Goal: Task Accomplishment & Management: Manage account settings

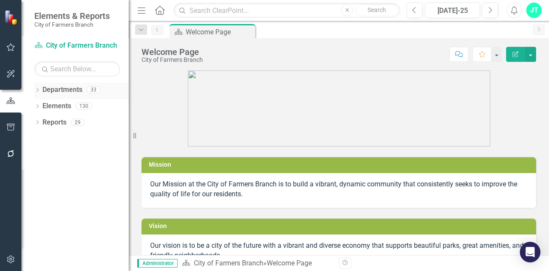
click at [39, 88] on icon "Dropdown" at bounding box center [37, 90] width 6 height 5
click at [38, 151] on div "Dropdown Reports 29" at bounding box center [81, 156] width 94 height 16
click at [35, 154] on icon "Dropdown" at bounding box center [37, 155] width 6 height 5
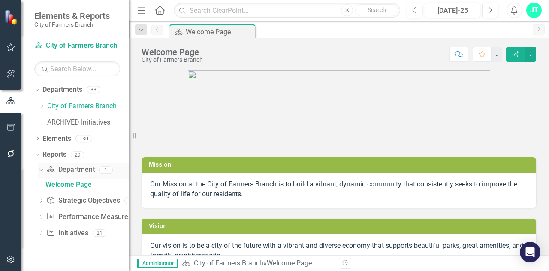
click at [74, 171] on link "Department Department" at bounding box center [70, 170] width 48 height 10
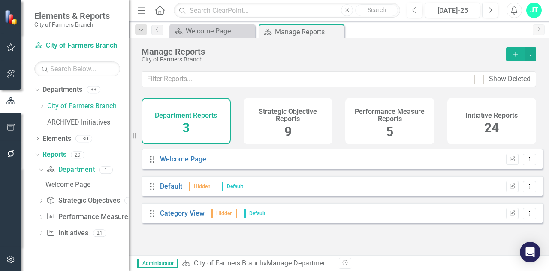
click at [496, 116] on h4 "Initiative Reports" at bounding box center [492, 116] width 52 height 8
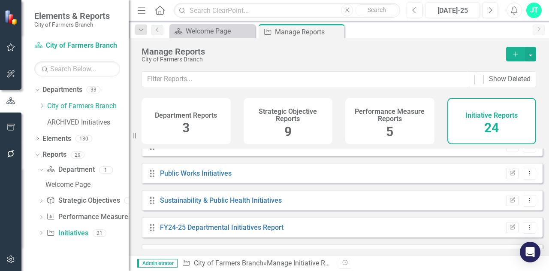
scroll to position [548, 0]
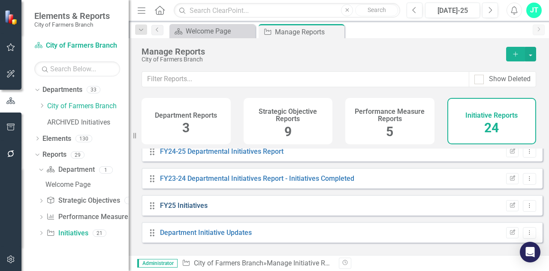
click at [194, 209] on link "FY25 Initiatives" at bounding box center [184, 205] width 48 height 8
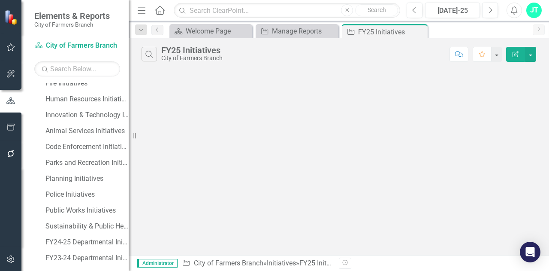
scroll to position [270, 0]
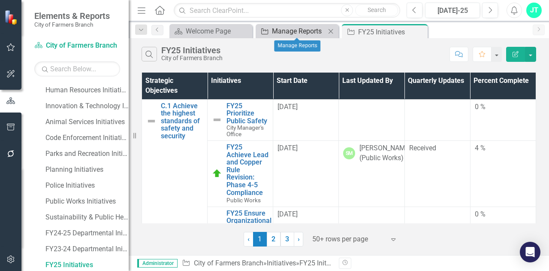
click at [294, 33] on div "Manage Reports" at bounding box center [299, 31] width 54 height 11
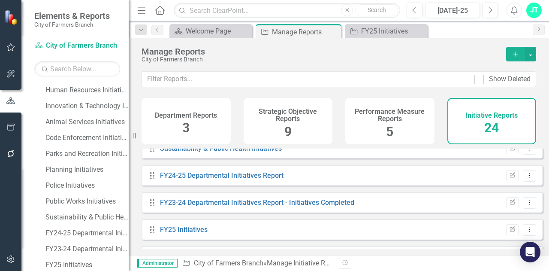
scroll to position [548, 0]
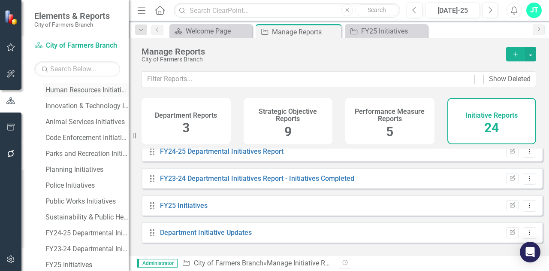
click at [83, 89] on div "Human Resources Initiatives" at bounding box center [86, 90] width 83 height 8
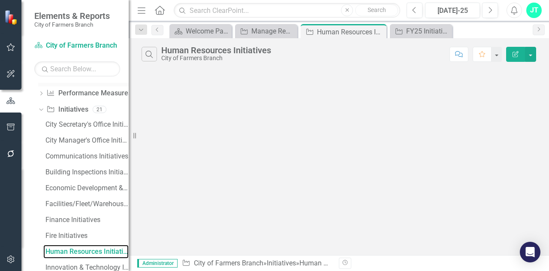
scroll to position [96, 0]
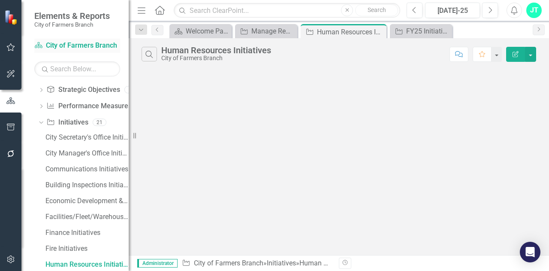
click at [78, 44] on link "Department City of Farmers Branch" at bounding box center [77, 46] width 86 height 10
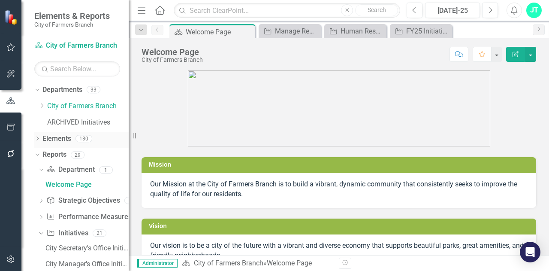
click at [56, 141] on link "Elements" at bounding box center [56, 139] width 29 height 10
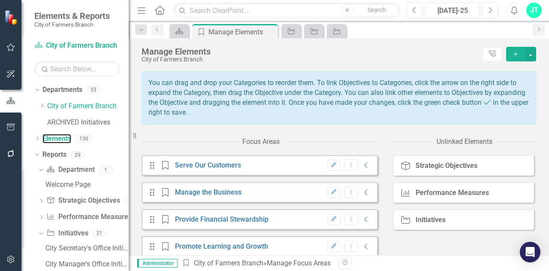
scroll to position [90, 0]
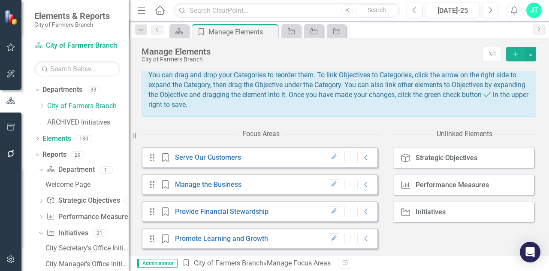
click at [445, 185] on div "Performance Measures" at bounding box center [452, 185] width 73 height 8
click at [207, 155] on link "Serve Our Customers" at bounding box center [208, 157] width 66 height 8
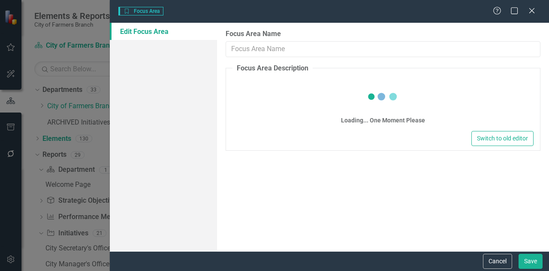
type input "Serve Our Customers"
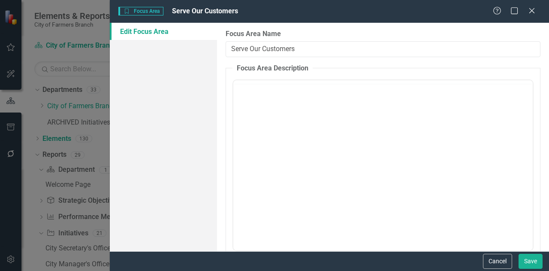
scroll to position [0, 0]
click at [528, 13] on icon "Close" at bounding box center [531, 10] width 11 height 8
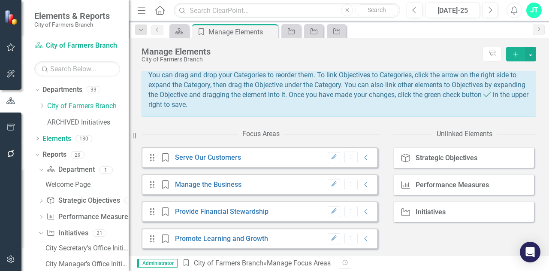
click at [44, 21] on small "City of Farmers Branch" at bounding box center [72, 24] width 76 height 7
click at [9, 15] on img at bounding box center [11, 16] width 15 height 15
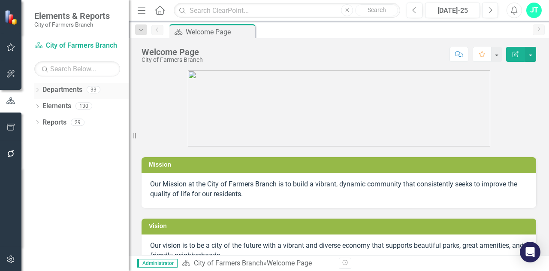
click at [57, 90] on link "Departments" at bounding box center [62, 90] width 40 height 10
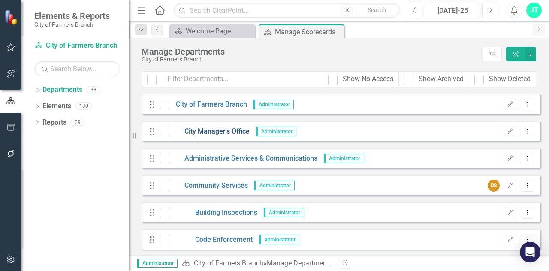
click at [224, 130] on link "City Manager's Office" at bounding box center [209, 132] width 80 height 10
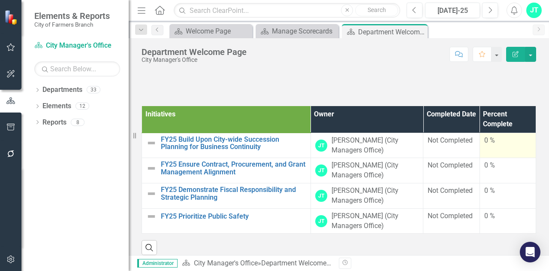
click at [488, 141] on div "0 %" at bounding box center [507, 141] width 47 height 10
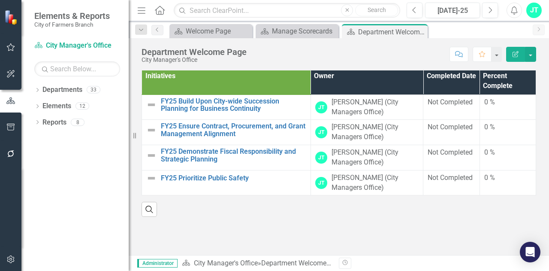
scroll to position [42, 0]
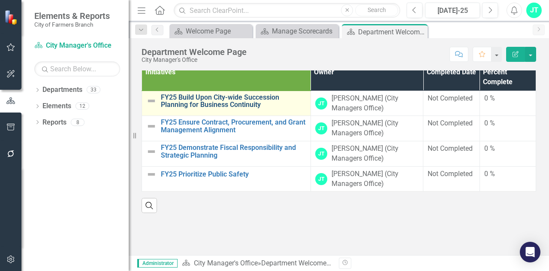
click at [267, 99] on link "FY25 Build Upon City-wide Succession Planning for Business Continuity" at bounding box center [233, 101] width 145 height 15
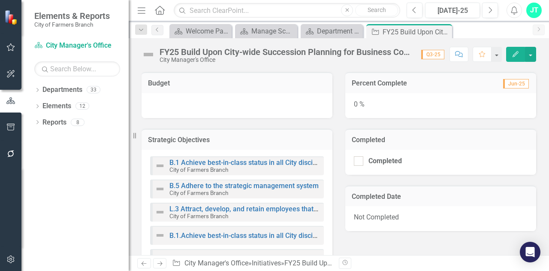
scroll to position [315, 0]
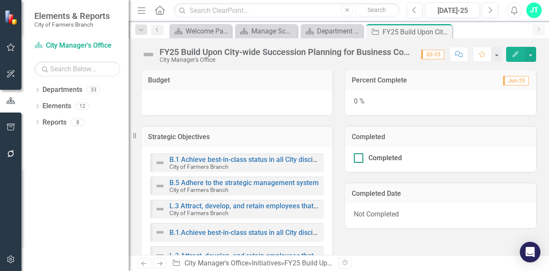
click at [360, 158] on div "Completed" at bounding box center [438, 157] width 169 height 9
click at [360, 158] on input "Completed" at bounding box center [357, 156] width 6 height 6
checkbox input "true"
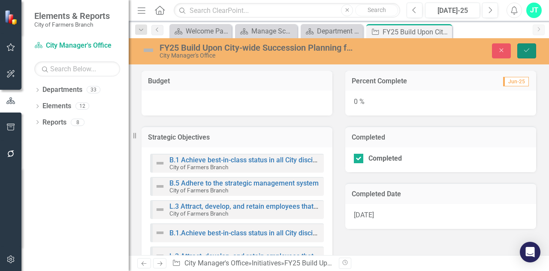
click at [522, 56] on button "Save" at bounding box center [526, 50] width 19 height 15
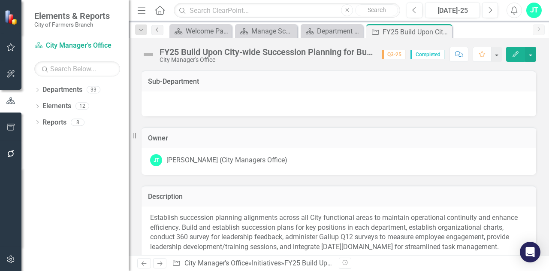
click at [157, 28] on icon at bounding box center [157, 29] width 2 height 4
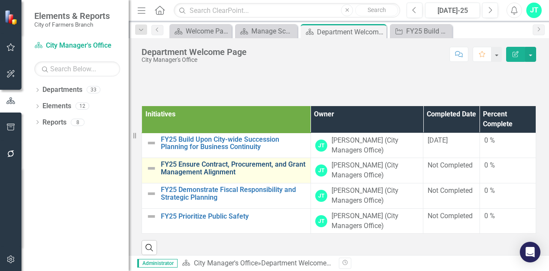
click at [248, 172] on link "FY25 Ensure Contract, Procurement, and Grant Management Alignment" at bounding box center [233, 167] width 145 height 15
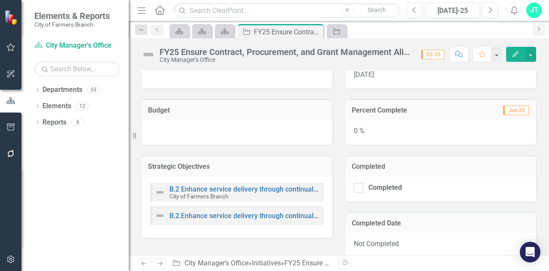
scroll to position [276, 0]
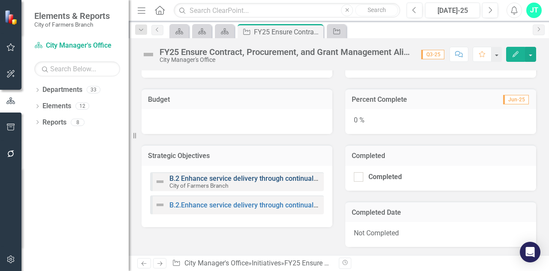
click at [263, 180] on link "B.2 Enhance service delivery through continual process improvement" at bounding box center [275, 178] width 213 height 8
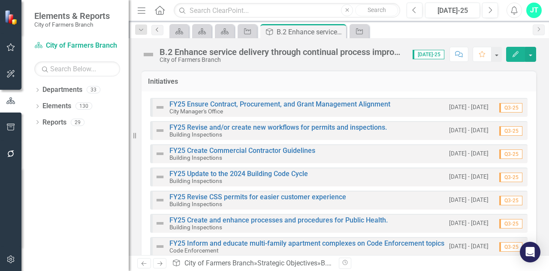
click at [157, 28] on icon "Previous" at bounding box center [157, 29] width 7 height 5
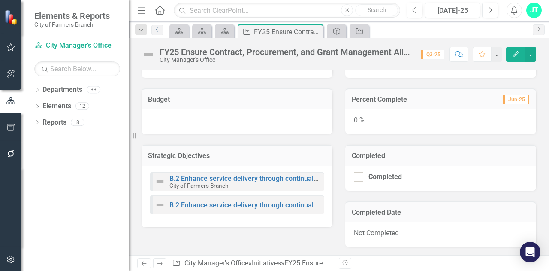
scroll to position [72, 0]
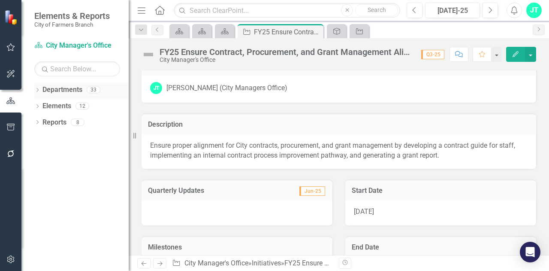
click at [50, 86] on link "Departments" at bounding box center [62, 90] width 40 height 10
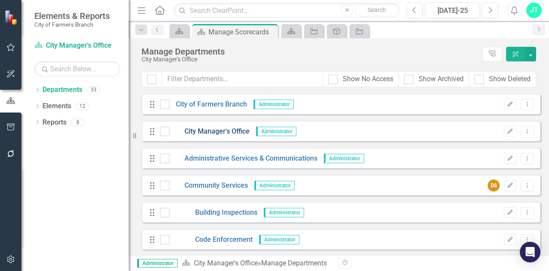
click at [229, 129] on link "City Manager's Office" at bounding box center [209, 132] width 80 height 10
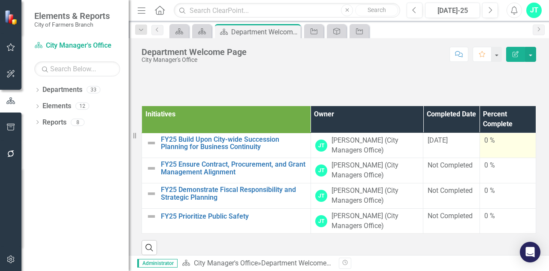
click at [493, 142] on div "0 %" at bounding box center [507, 141] width 47 height 10
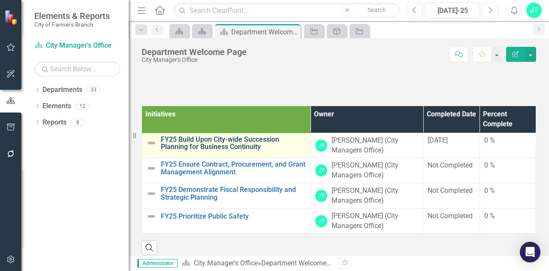
click at [218, 140] on link "FY25 Build Upon City-wide Succession Planning for Business Continuity" at bounding box center [233, 143] width 145 height 15
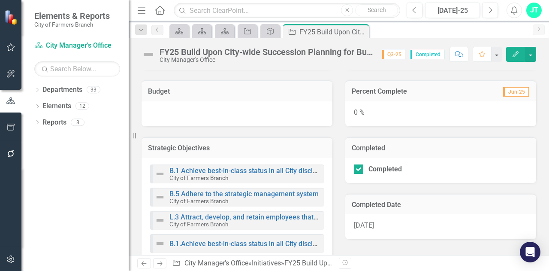
scroll to position [306, 0]
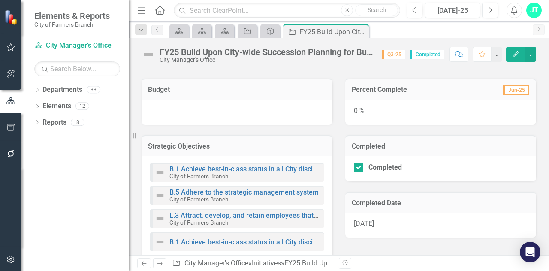
click at [371, 110] on div "0 %" at bounding box center [440, 112] width 191 height 25
click at [514, 57] on button "Edit" at bounding box center [515, 54] width 19 height 15
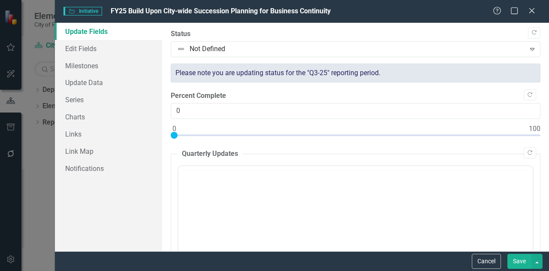
scroll to position [0, 0]
click at [380, 135] on div at bounding box center [356, 137] width 370 height 11
click at [486, 133] on div at bounding box center [356, 137] width 370 height 11
click at [505, 135] on div at bounding box center [356, 137] width 370 height 11
type input "91"
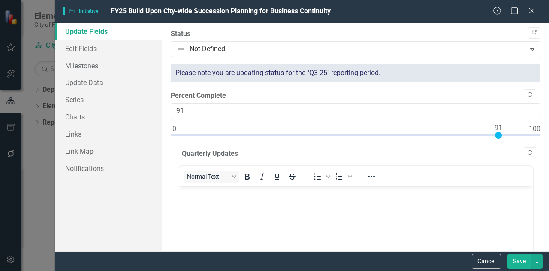
click at [500, 135] on div at bounding box center [356, 137] width 370 height 11
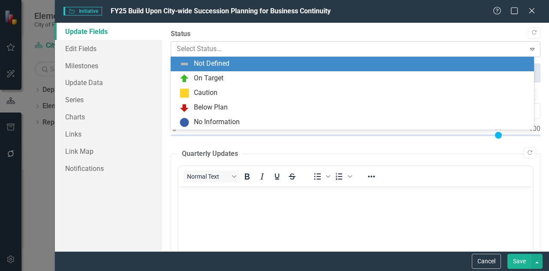
click at [528, 48] on icon "Expand" at bounding box center [532, 48] width 9 height 7
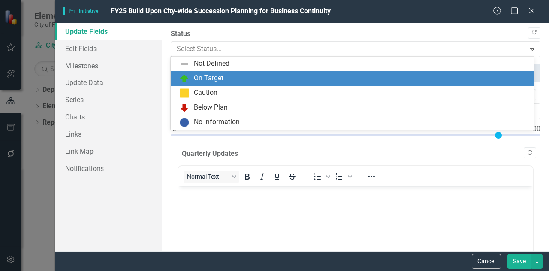
click at [374, 77] on div "On Target" at bounding box center [354, 78] width 350 height 10
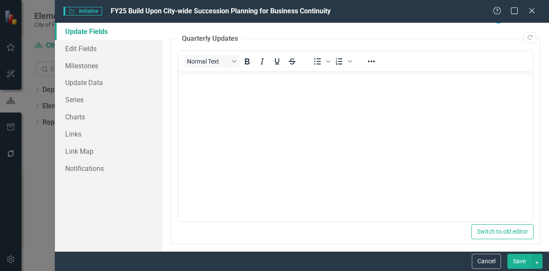
scroll to position [119, 0]
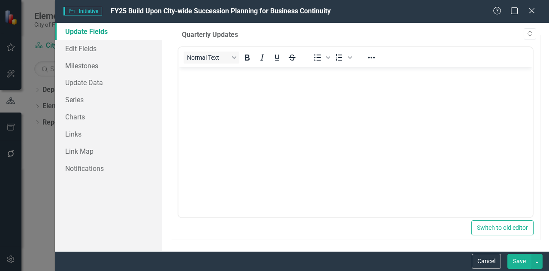
click at [517, 265] on button "Save" at bounding box center [520, 261] width 24 height 15
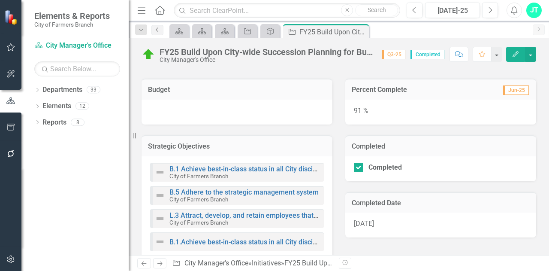
click at [157, 27] on icon "Previous" at bounding box center [157, 29] width 7 height 5
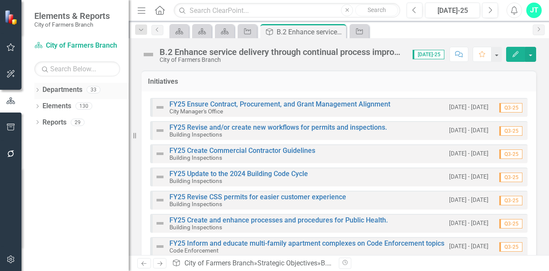
click at [59, 85] on link "Departments" at bounding box center [62, 90] width 40 height 10
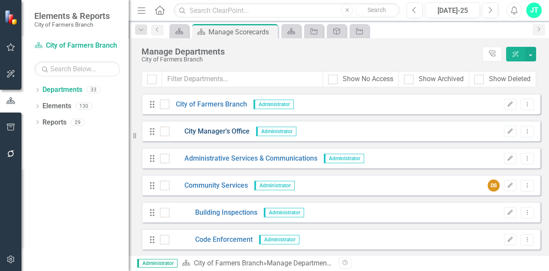
click at [236, 135] on link "City Manager's Office" at bounding box center [209, 132] width 80 height 10
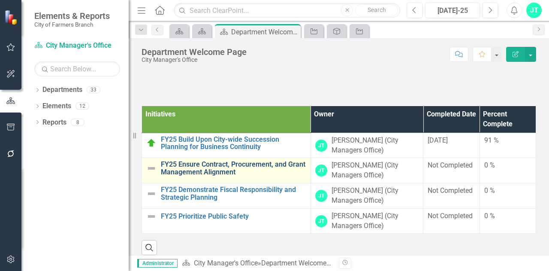
click at [261, 165] on link "FY25 Ensure Contract, Procurement, and Grant Management Alignment" at bounding box center [233, 167] width 145 height 15
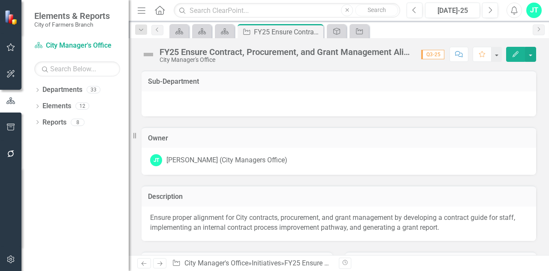
click at [515, 54] on icon "Edit" at bounding box center [516, 54] width 8 height 6
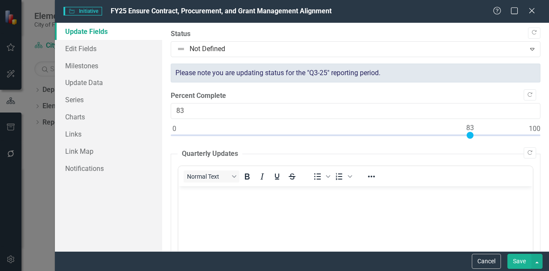
click at [469, 132] on div at bounding box center [356, 137] width 370 height 11
click at [522, 134] on div at bounding box center [356, 137] width 370 height 11
type input "99"
click at [529, 133] on div at bounding box center [356, 137] width 370 height 11
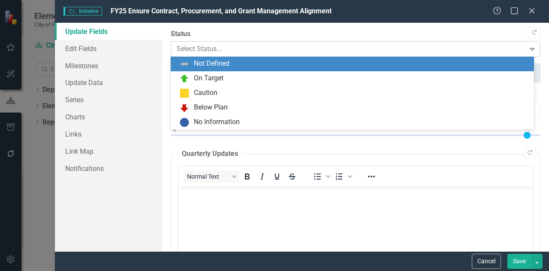
click at [312, 47] on div at bounding box center [349, 49] width 344 height 12
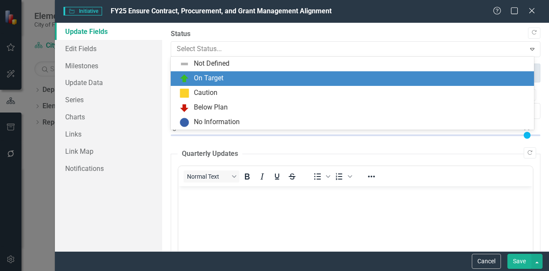
click at [240, 81] on div "On Target" at bounding box center [354, 78] width 350 height 10
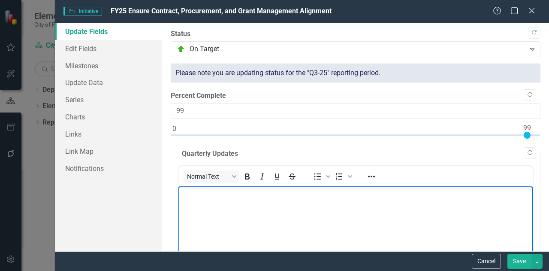
click at [340, 202] on body "Rich Text Area. Press ALT-0 for help." at bounding box center [355, 250] width 354 height 129
click at [511, 262] on button "Save" at bounding box center [520, 261] width 24 height 15
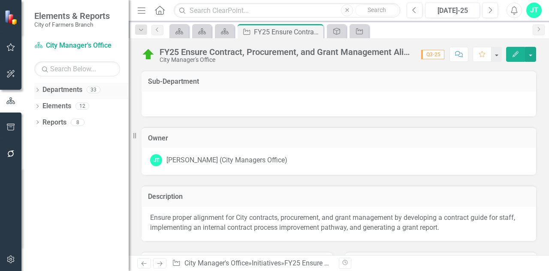
click at [54, 90] on link "Departments" at bounding box center [62, 90] width 40 height 10
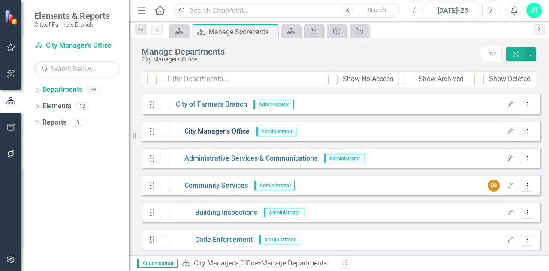
click at [216, 131] on link "City Manager's Office" at bounding box center [209, 132] width 80 height 10
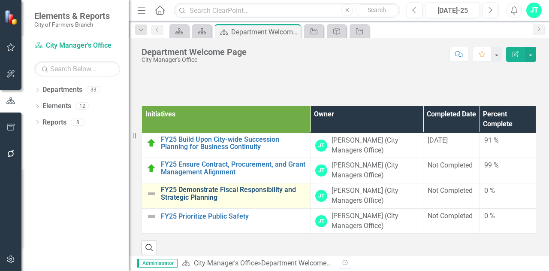
click at [260, 188] on link "FY25 Demonstrate Fiscal Responsibility and Strategic Planning" at bounding box center [233, 193] width 145 height 15
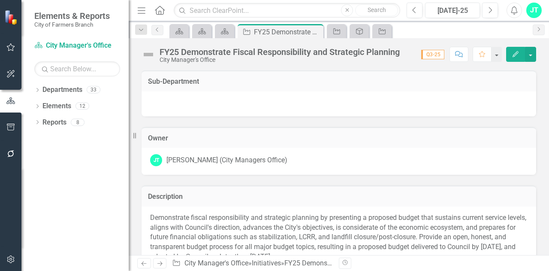
click at [519, 54] on icon "Edit" at bounding box center [516, 54] width 8 height 6
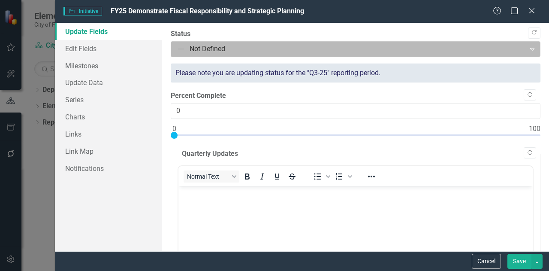
click at [528, 48] on icon "Expand" at bounding box center [532, 48] width 9 height 7
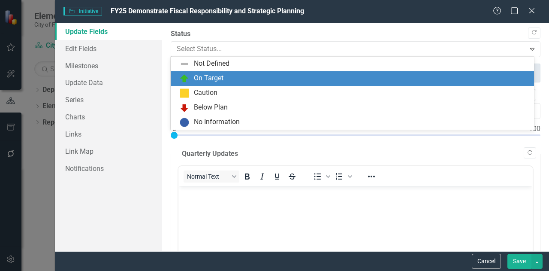
click at [220, 77] on div "On Target" at bounding box center [209, 78] width 30 height 10
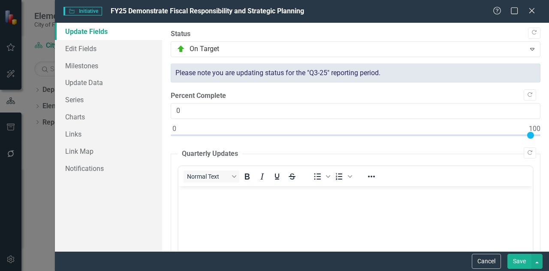
type input "100"
click at [530, 135] on div at bounding box center [356, 137] width 370 height 11
click at [519, 260] on button "Save" at bounding box center [520, 261] width 24 height 15
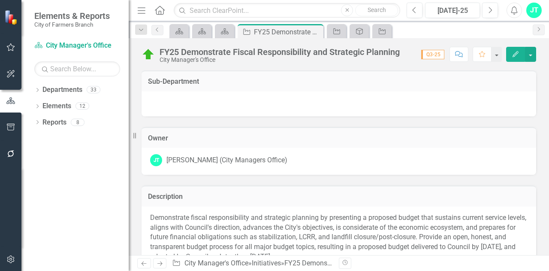
click at [515, 57] on button "Edit" at bounding box center [515, 54] width 19 height 15
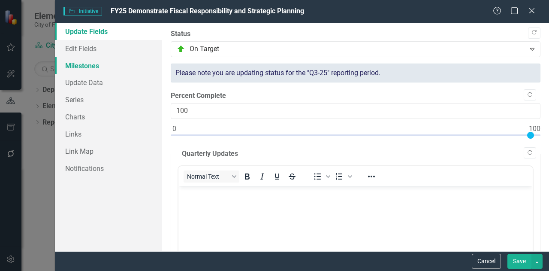
click at [90, 70] on link "Milestones" at bounding box center [108, 65] width 107 height 17
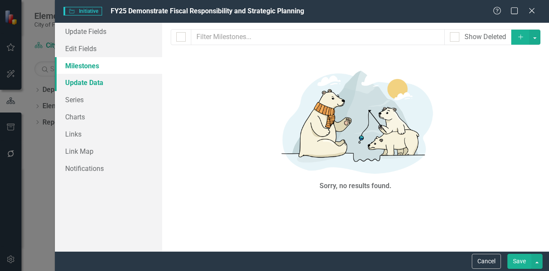
click at [89, 84] on link "Update Data" at bounding box center [108, 82] width 107 height 17
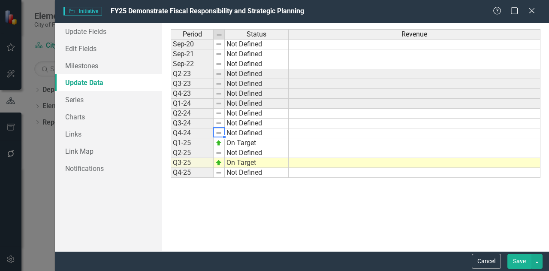
click at [221, 133] on img at bounding box center [218, 133] width 7 height 7
click at [194, 134] on td "Q4-24" at bounding box center [192, 133] width 43 height 10
click at [197, 141] on td "Q1-25" at bounding box center [192, 143] width 43 height 10
click at [93, 102] on link "Series" at bounding box center [108, 99] width 107 height 17
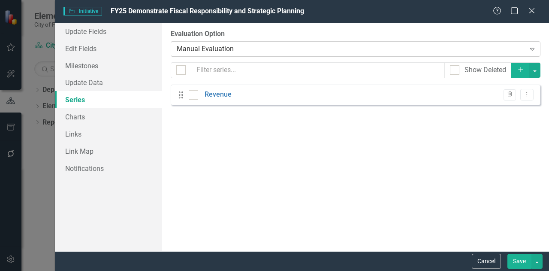
click at [197, 47] on div "Manual Evaluation" at bounding box center [351, 49] width 349 height 10
click at [81, 134] on link "Links" at bounding box center [108, 133] width 107 height 17
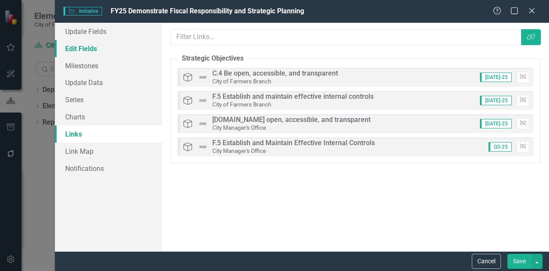
click at [98, 49] on link "Edit Fields" at bounding box center [108, 48] width 107 height 17
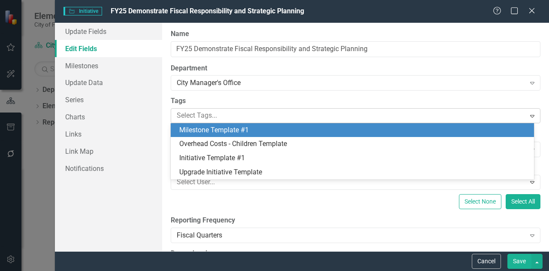
click at [529, 115] on icon "Expand" at bounding box center [532, 115] width 9 height 7
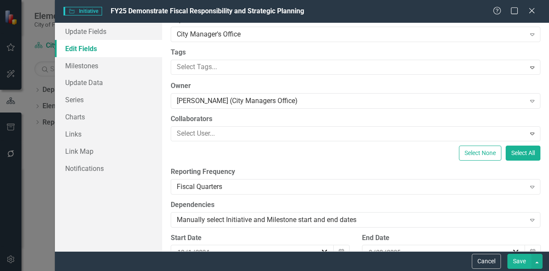
scroll to position [78, 0]
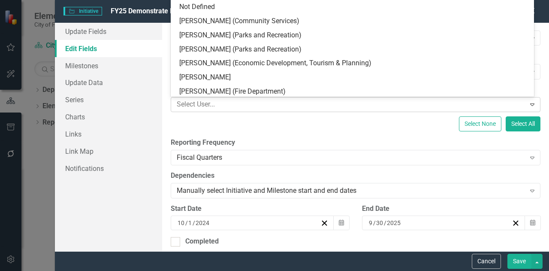
click at [528, 104] on icon "Expand" at bounding box center [532, 104] width 9 height 7
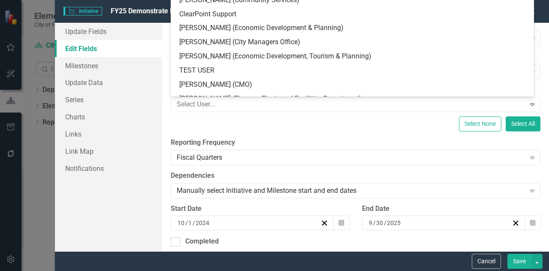
scroll to position [947, 0]
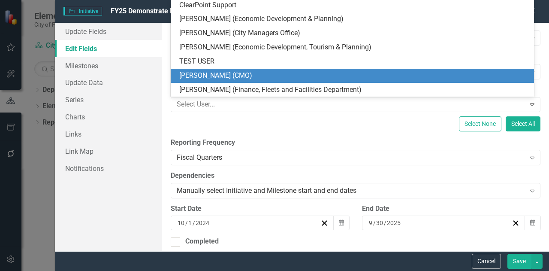
click at [416, 74] on div "[PERSON_NAME] (CMO)" at bounding box center [354, 76] width 350 height 10
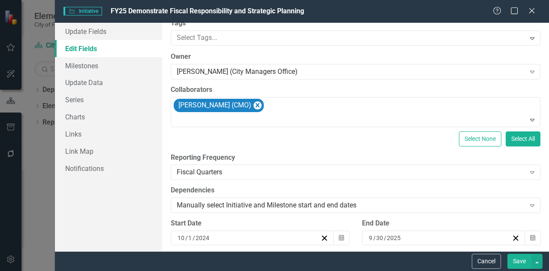
click at [384, 138] on div "Select None Select All" at bounding box center [356, 138] width 370 height 15
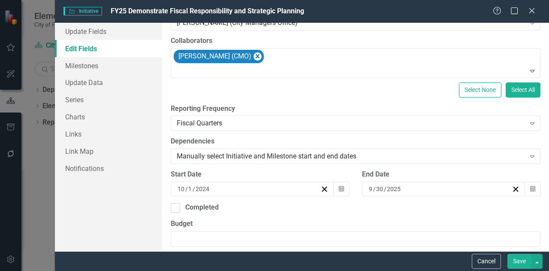
scroll to position [0, 0]
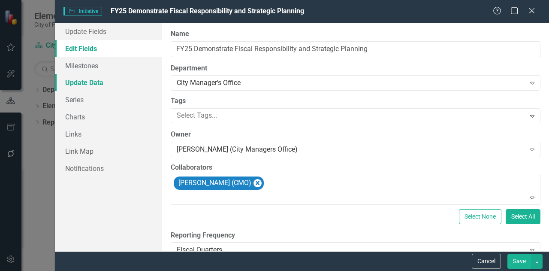
click at [101, 86] on link "Update Data" at bounding box center [108, 82] width 107 height 17
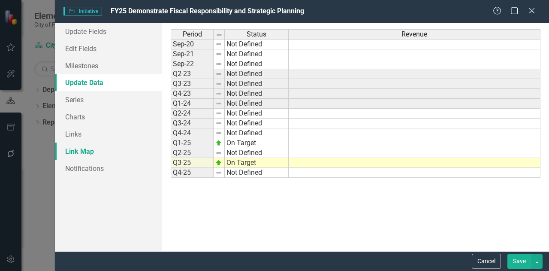
click at [86, 151] on link "Link Map" at bounding box center [108, 150] width 107 height 17
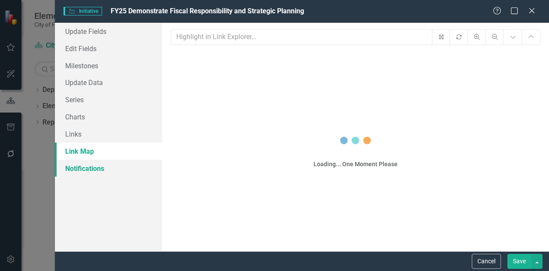
click at [87, 169] on link "Notifications" at bounding box center [108, 168] width 107 height 17
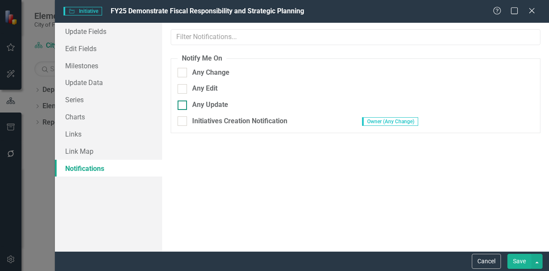
click at [186, 107] on div at bounding box center [182, 104] width 9 height 9
click at [183, 106] on input "Any Update" at bounding box center [181, 103] width 6 height 6
checkbox input "true"
click at [187, 121] on div "Initiatives Creation Notification" at bounding box center [264, 121] width 172 height 10
click at [183, 121] on input "Initiatives Creation Notification" at bounding box center [181, 119] width 6 height 6
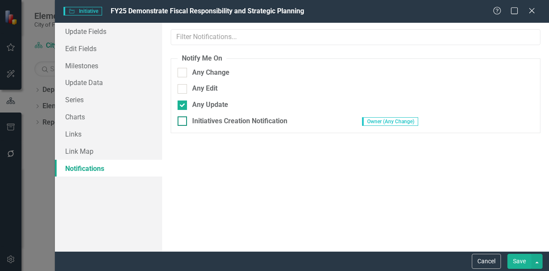
checkbox input "true"
click at [188, 68] on div "Any Change" at bounding box center [264, 73] width 172 height 10
click at [183, 68] on input "Any Change" at bounding box center [181, 71] width 6 height 6
checkbox input "true"
click at [185, 90] on div at bounding box center [182, 88] width 9 height 9
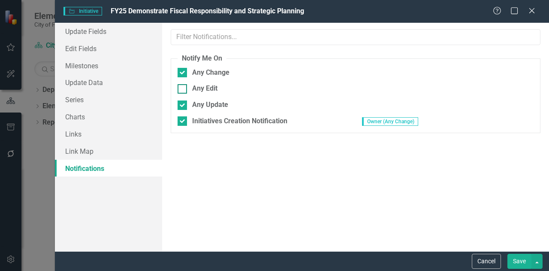
click at [183, 90] on input "Any Edit" at bounding box center [181, 87] width 6 height 6
checkbox input "true"
click at [88, 98] on link "Series" at bounding box center [108, 99] width 107 height 17
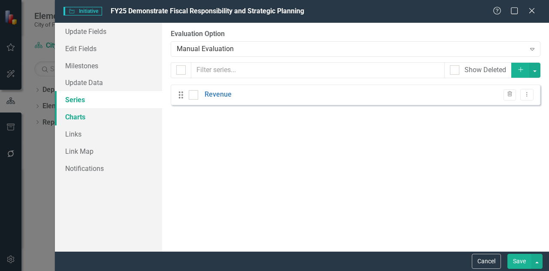
click at [87, 110] on link "Charts" at bounding box center [108, 116] width 107 height 17
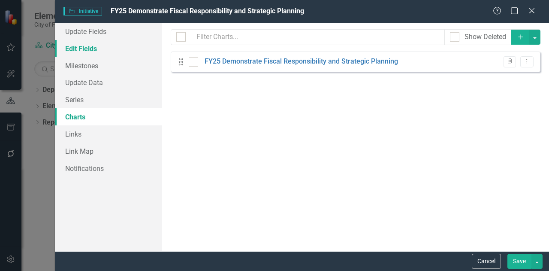
click at [91, 48] on link "Edit Fields" at bounding box center [108, 48] width 107 height 17
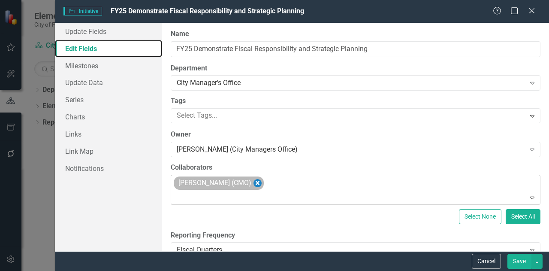
click at [254, 181] on icon "Remove Ben Williamson (CMO)" at bounding box center [258, 183] width 8 height 11
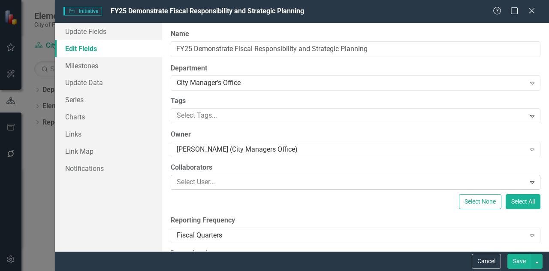
click at [516, 260] on button "Save" at bounding box center [520, 261] width 24 height 15
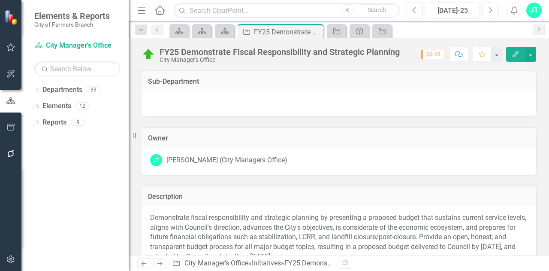
click at [515, 56] on icon "button" at bounding box center [516, 54] width 6 height 6
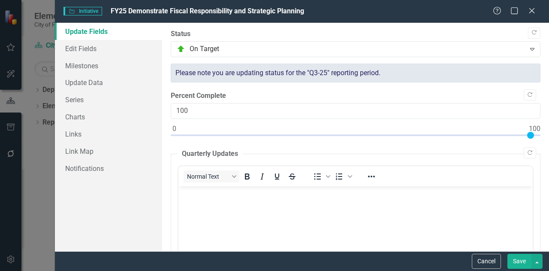
click at [86, 28] on link "Update Fields" at bounding box center [108, 31] width 107 height 17
click at [91, 9] on span "Initiative Initiative" at bounding box center [83, 11] width 39 height 9
click at [535, 8] on icon at bounding box center [532, 10] width 6 height 6
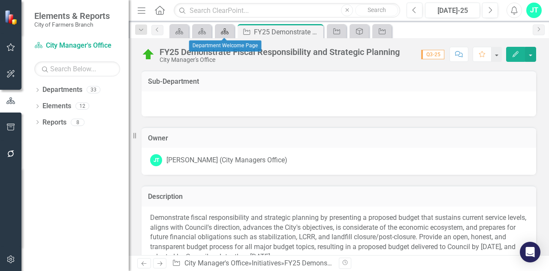
click at [230, 27] on link "Department" at bounding box center [224, 31] width 15 height 11
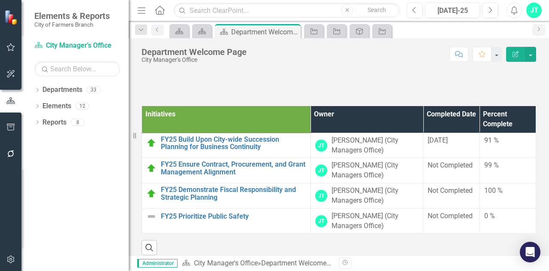
click at [515, 54] on icon "Edit Report" at bounding box center [516, 54] width 8 height 6
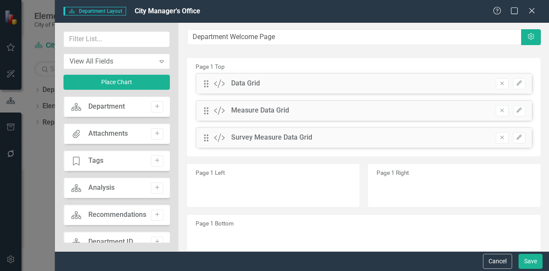
click at [120, 188] on div "Department Analysis Add" at bounding box center [117, 187] width 106 height 21
click at [155, 190] on button "Add" at bounding box center [157, 187] width 12 height 11
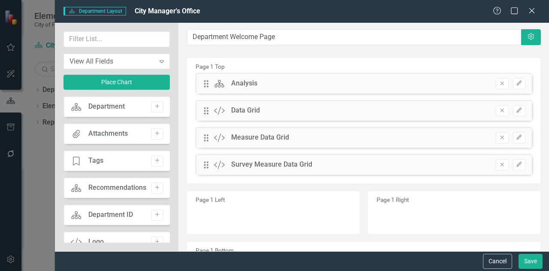
click at [92, 108] on div "Department" at bounding box center [106, 107] width 36 height 10
click at [154, 104] on icon "Add" at bounding box center [157, 106] width 6 height 5
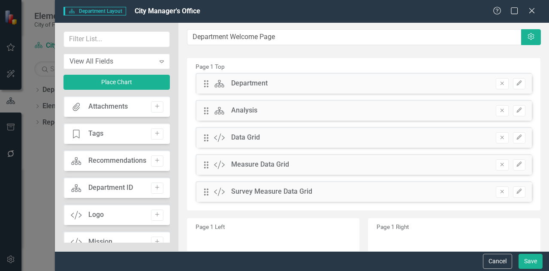
click at [221, 83] on icon at bounding box center [220, 84] width 10 height 8
click at [108, 55] on div "View All Fields Expand" at bounding box center [117, 61] width 106 height 15
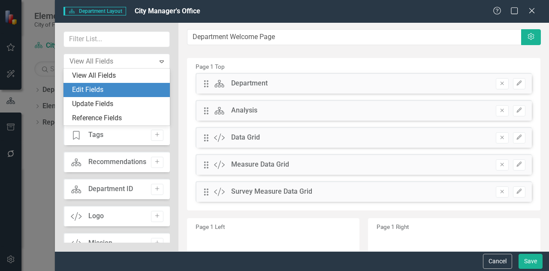
click at [91, 88] on div "Edit Fields" at bounding box center [118, 90] width 93 height 10
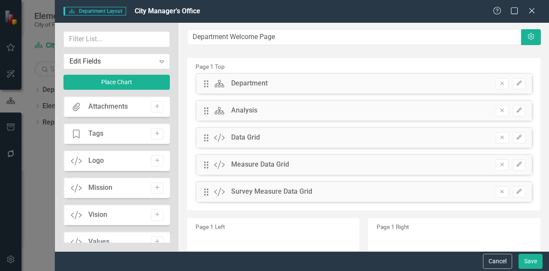
scroll to position [84, 0]
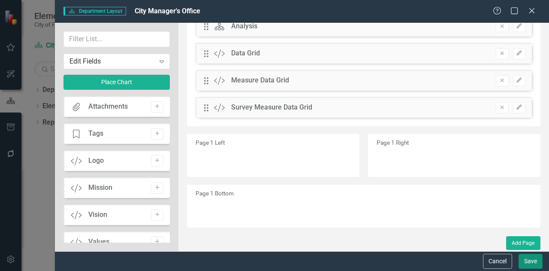
click at [535, 262] on button "Save" at bounding box center [531, 261] width 24 height 15
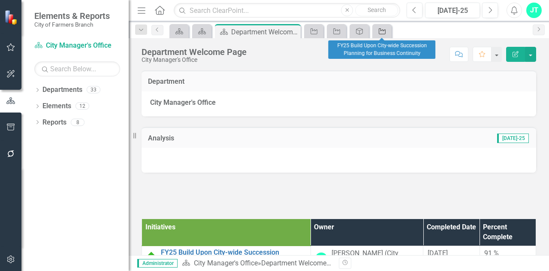
click at [378, 31] on icon "Initiative" at bounding box center [382, 31] width 9 height 7
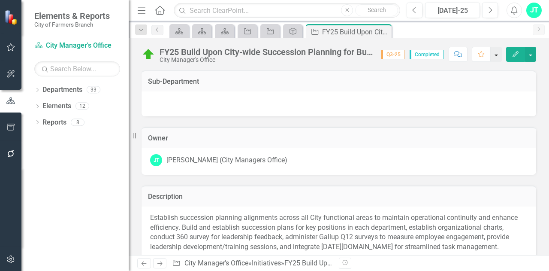
click at [496, 53] on button "button" at bounding box center [496, 54] width 11 height 15
drag, startPoint x: 370, startPoint y: 30, endPoint x: 355, endPoint y: 27, distance: 15.0
click at [355, 27] on div "Initiative FY25 Build Upon City-wide Succession Planning for Business Continuit…" at bounding box center [349, 32] width 82 height 11
click at [391, 55] on span "Q3-25" at bounding box center [393, 54] width 23 height 9
click at [224, 31] on icon at bounding box center [225, 31] width 8 height 6
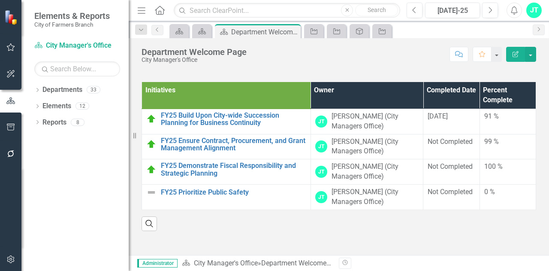
scroll to position [138, 0]
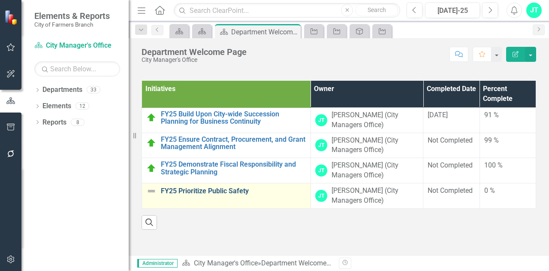
click at [216, 191] on link "FY25 Prioritize Public Safety" at bounding box center [233, 191] width 145 height 8
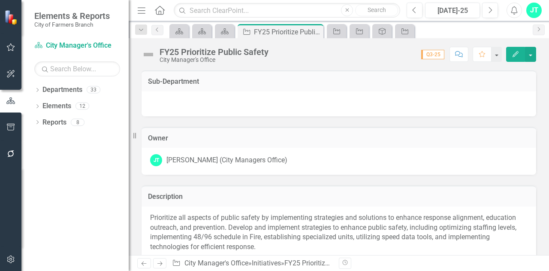
click at [518, 50] on button "Edit" at bounding box center [515, 54] width 19 height 15
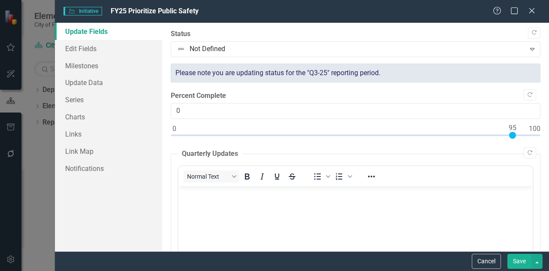
type input "95"
click at [513, 134] on div at bounding box center [356, 137] width 370 height 11
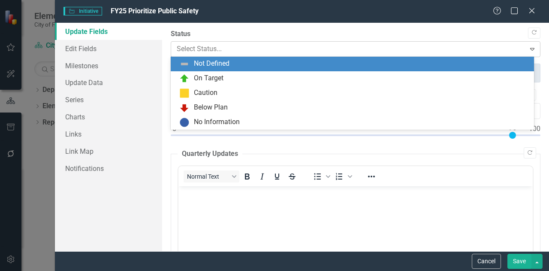
click at [528, 48] on icon "Expand" at bounding box center [532, 48] width 9 height 7
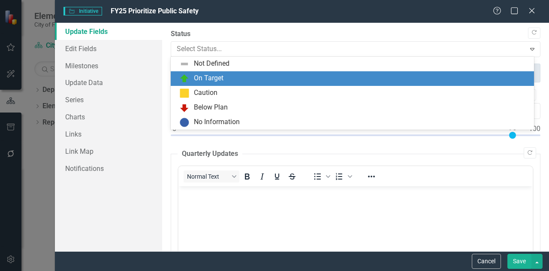
click at [477, 77] on div "On Target" at bounding box center [354, 78] width 350 height 10
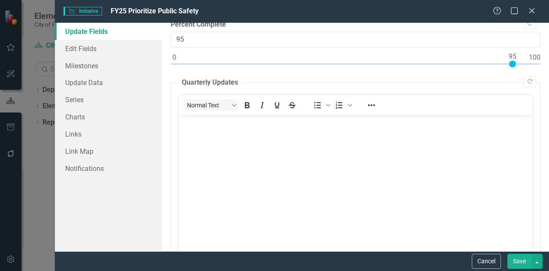
scroll to position [91, 0]
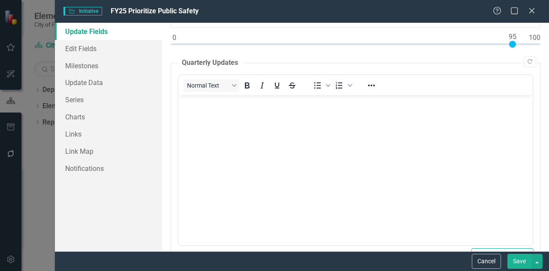
click at [517, 260] on button "Save" at bounding box center [520, 261] width 24 height 15
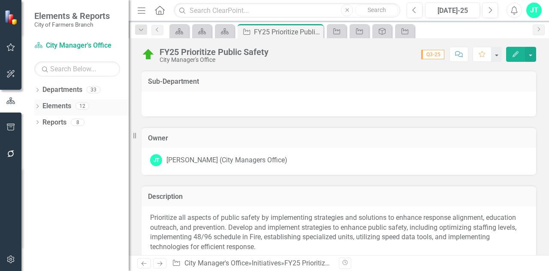
click at [57, 109] on link "Elements" at bounding box center [56, 106] width 29 height 10
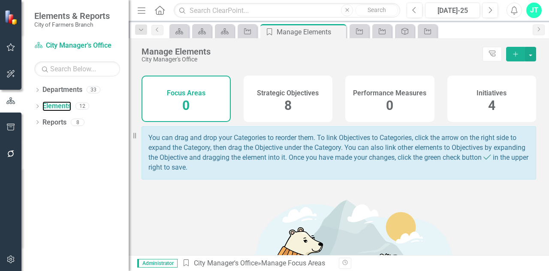
scroll to position [21, 0]
click at [287, 99] on span "8" at bounding box center [287, 106] width 7 height 15
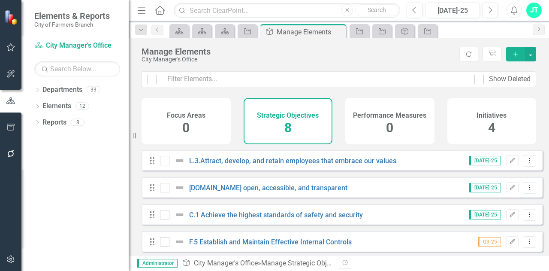
scroll to position [93, 0]
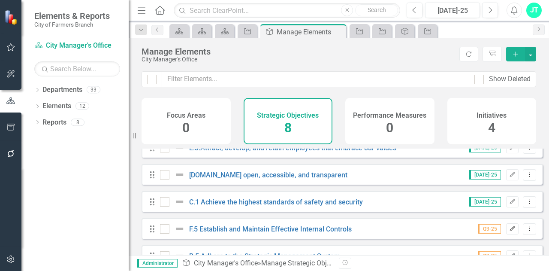
click at [509, 231] on icon "Edit" at bounding box center [512, 228] width 6 height 5
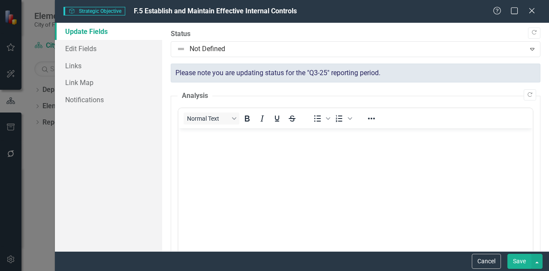
scroll to position [0, 0]
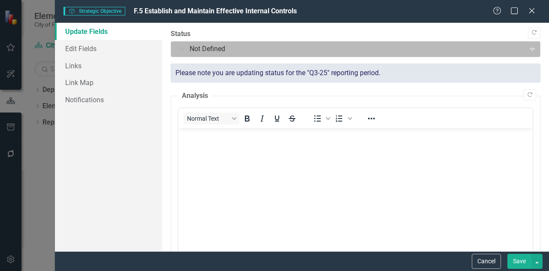
click at [438, 48] on div at bounding box center [349, 49] width 344 height 12
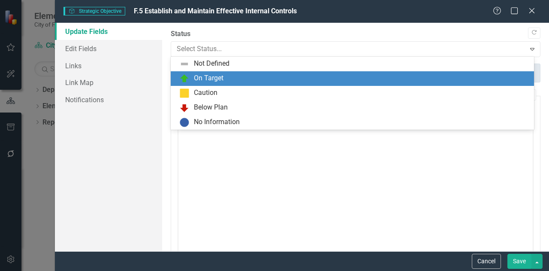
click at [396, 73] on div "On Target" at bounding box center [352, 78] width 363 height 15
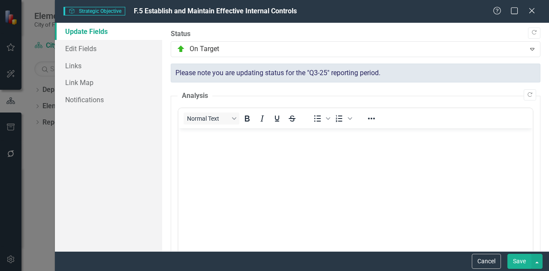
click at [526, 263] on button "Save" at bounding box center [520, 261] width 24 height 15
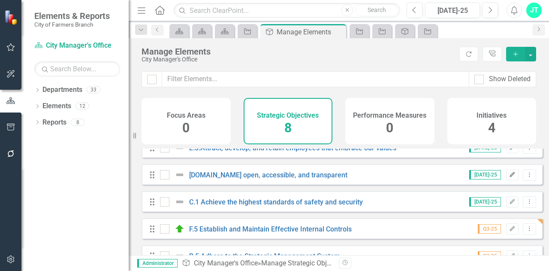
click at [509, 177] on icon "Edit" at bounding box center [512, 174] width 6 height 5
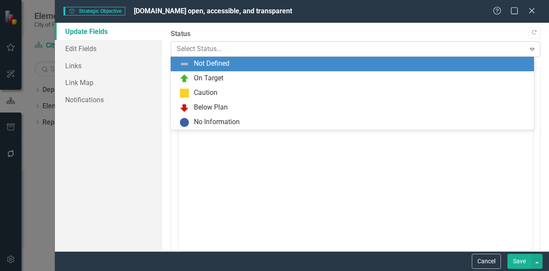
click at [502, 51] on div at bounding box center [349, 49] width 344 height 12
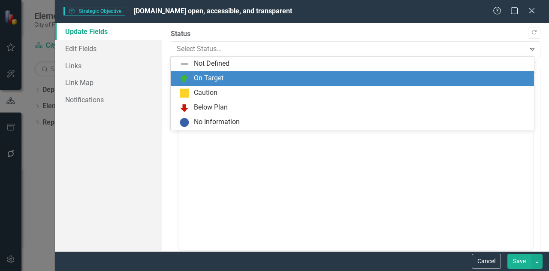
click at [470, 76] on div "On Target" at bounding box center [354, 78] width 350 height 10
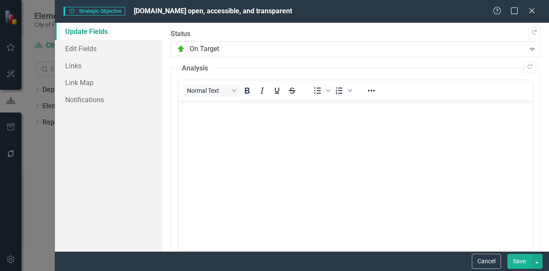
click at [523, 258] on button "Save" at bounding box center [520, 261] width 24 height 15
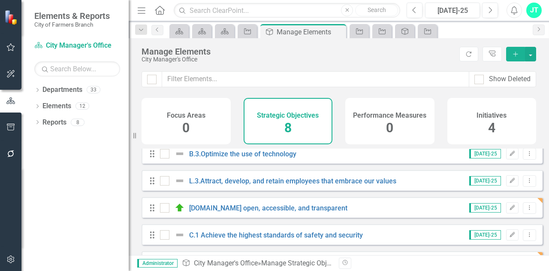
scroll to position [59, 0]
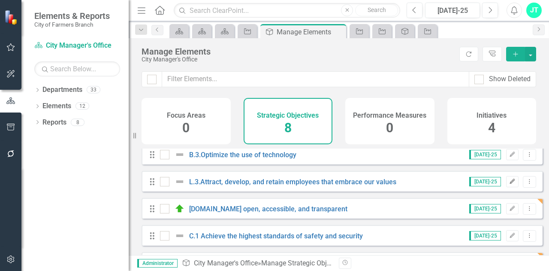
click at [509, 184] on icon "Edit" at bounding box center [512, 181] width 6 height 5
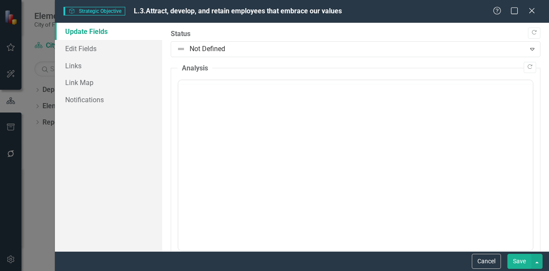
scroll to position [0, 0]
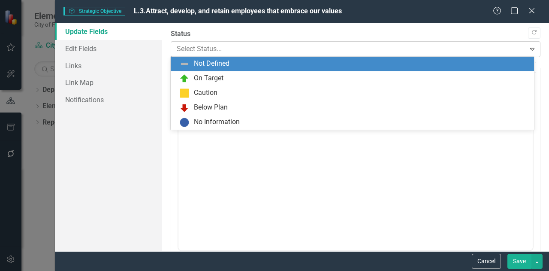
click at [474, 45] on div at bounding box center [349, 49] width 344 height 12
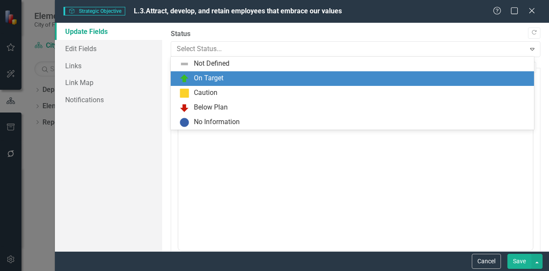
click at [420, 79] on div "On Target" at bounding box center [354, 78] width 350 height 10
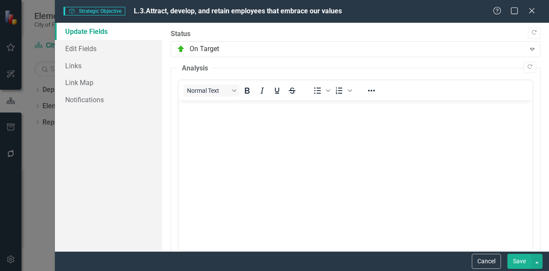
drag, startPoint x: 517, startPoint y: 256, endPoint x: 516, endPoint y: 262, distance: 6.5
click at [516, 262] on button "Save" at bounding box center [520, 261] width 24 height 15
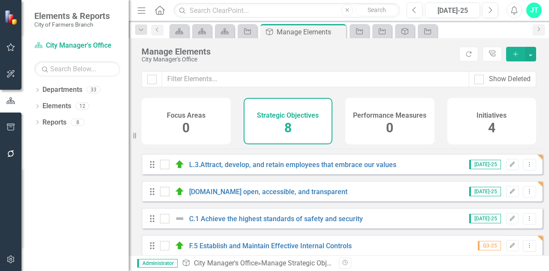
scroll to position [77, 0]
click at [509, 220] on icon "Edit" at bounding box center [512, 217] width 6 height 5
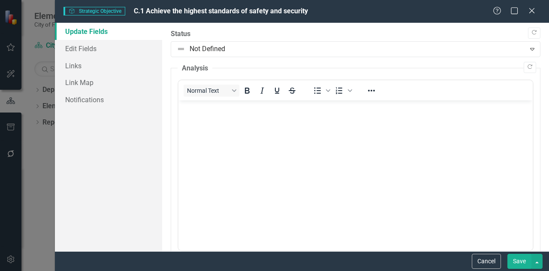
scroll to position [0, 0]
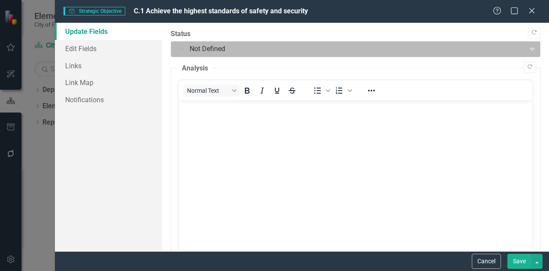
click at [433, 48] on div at bounding box center [349, 49] width 344 height 12
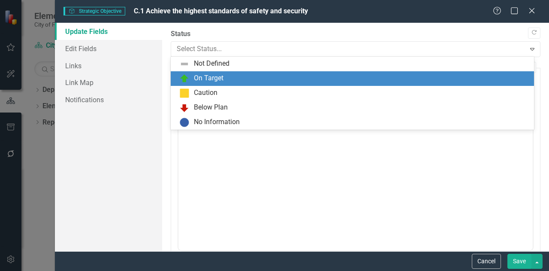
click at [407, 77] on div "On Target" at bounding box center [354, 78] width 350 height 10
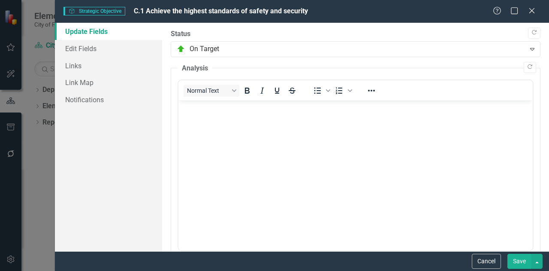
click at [517, 260] on button "Save" at bounding box center [520, 261] width 24 height 15
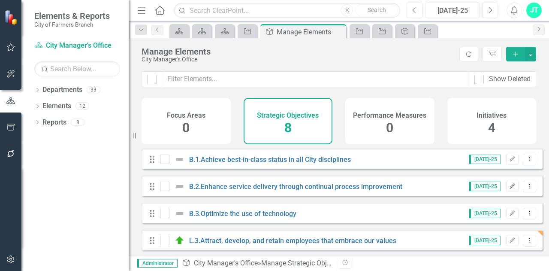
click at [509, 189] on icon "Edit" at bounding box center [512, 186] width 6 height 5
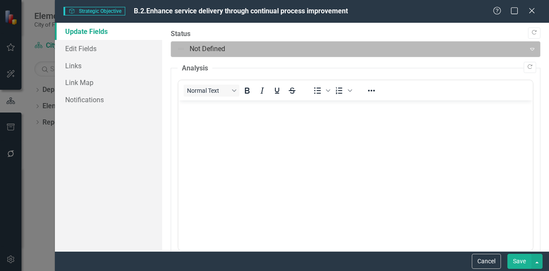
click at [478, 44] on div at bounding box center [349, 49] width 344 height 12
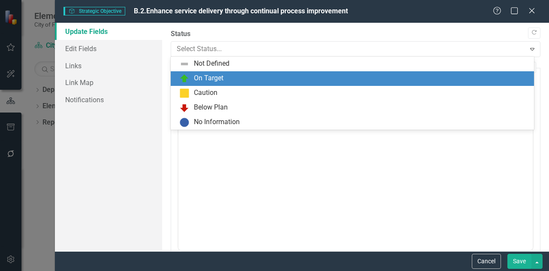
click at [433, 79] on div "On Target" at bounding box center [354, 78] width 350 height 10
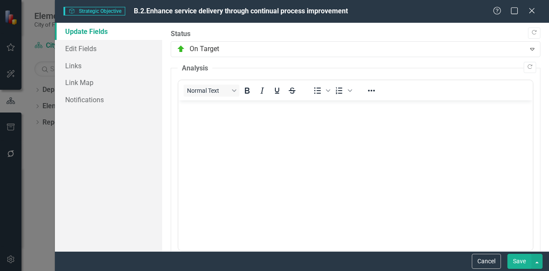
click at [517, 257] on button "Save" at bounding box center [520, 261] width 24 height 15
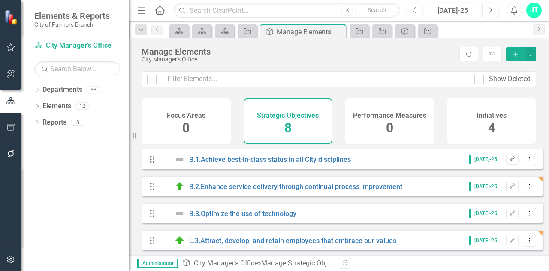
click at [511, 165] on button "Edit" at bounding box center [512, 159] width 12 height 11
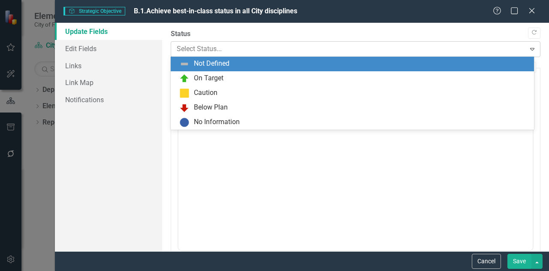
click at [509, 52] on div at bounding box center [349, 49] width 344 height 12
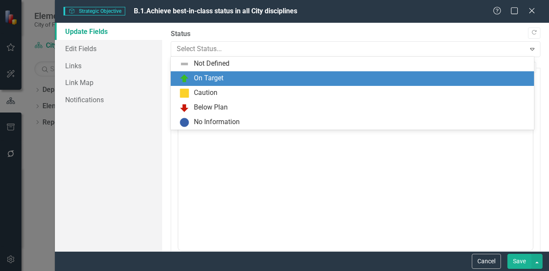
click at [469, 79] on div "On Target" at bounding box center [354, 78] width 350 height 10
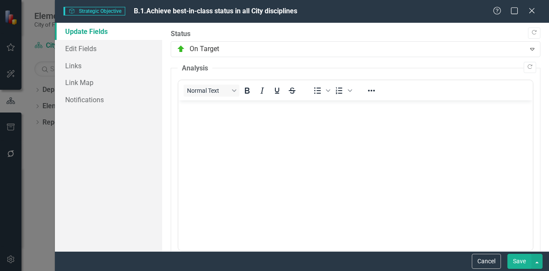
click at [516, 263] on button "Save" at bounding box center [520, 261] width 24 height 15
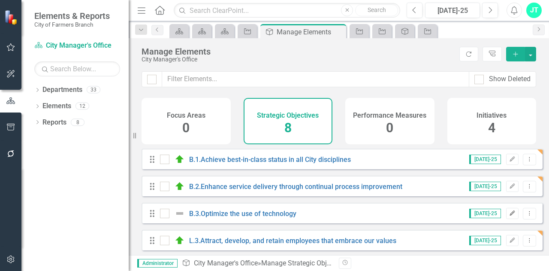
click at [509, 216] on icon "Edit" at bounding box center [512, 213] width 6 height 5
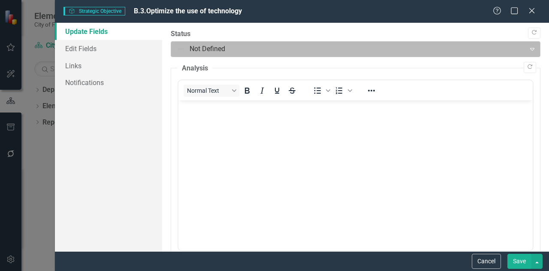
click at [421, 46] on div at bounding box center [349, 49] width 344 height 12
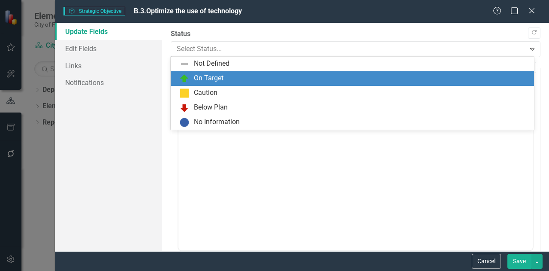
click at [384, 76] on div "On Target" at bounding box center [354, 78] width 350 height 10
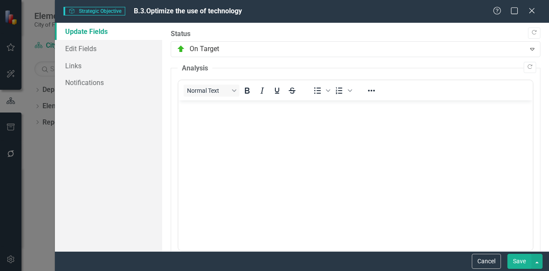
click at [514, 260] on button "Save" at bounding box center [520, 261] width 24 height 15
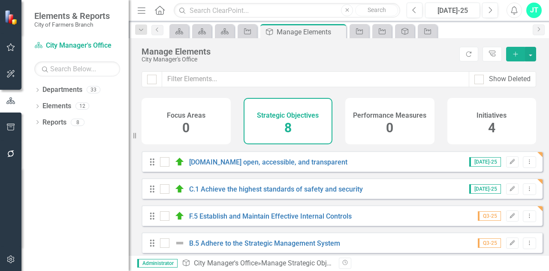
scroll to position [115, 0]
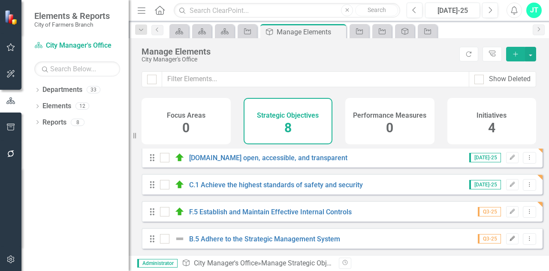
click at [510, 239] on icon "button" at bounding box center [512, 238] width 5 height 5
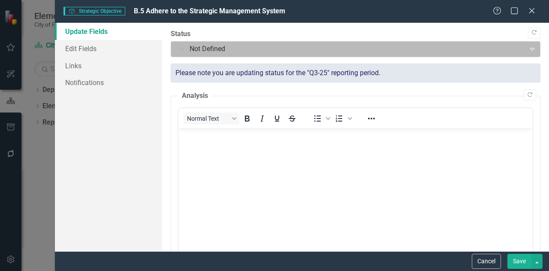
scroll to position [0, 0]
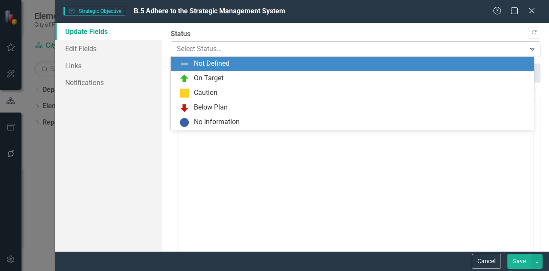
click at [475, 42] on div "Select Status..." at bounding box center [348, 49] width 352 height 15
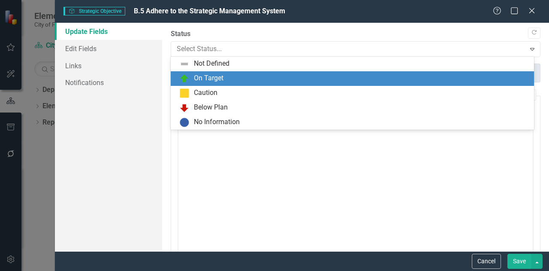
click at [446, 78] on div "On Target" at bounding box center [354, 78] width 350 height 10
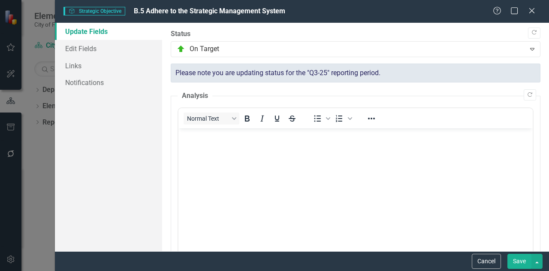
click at [517, 256] on button "Save" at bounding box center [520, 261] width 24 height 15
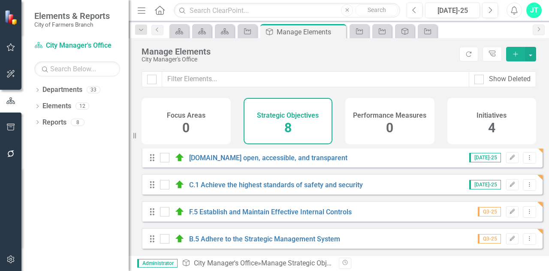
click at [494, 119] on div "4" at bounding box center [491, 128] width 7 height 18
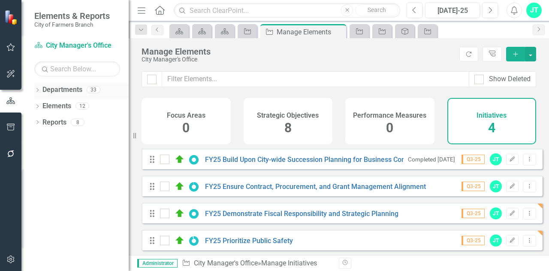
click at [55, 88] on link "Departments" at bounding box center [62, 90] width 40 height 10
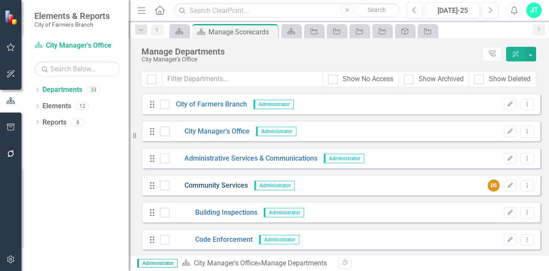
click at [220, 184] on link "Community Services" at bounding box center [208, 186] width 79 height 10
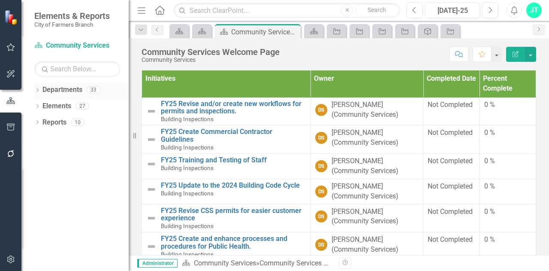
click at [68, 90] on link "Departments" at bounding box center [62, 90] width 40 height 10
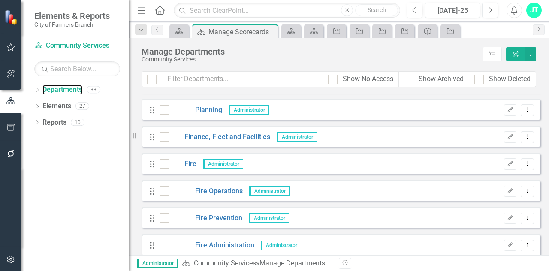
scroll to position [258, 0]
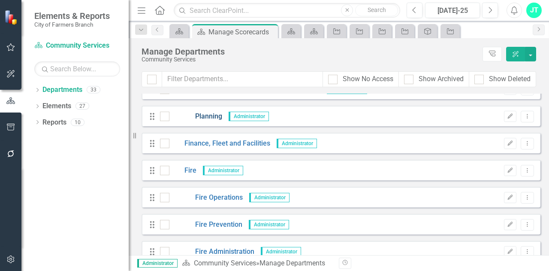
click at [211, 115] on link "Planning" at bounding box center [195, 117] width 53 height 10
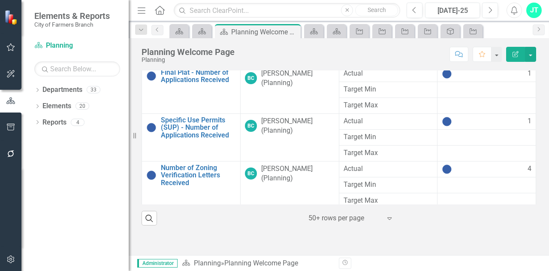
scroll to position [159, 0]
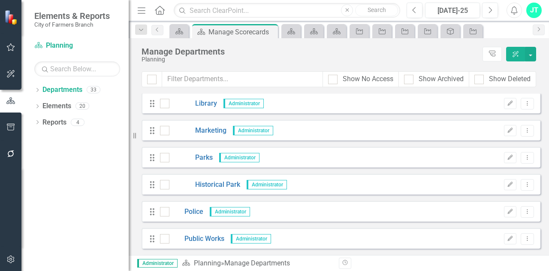
scroll to position [659, 0]
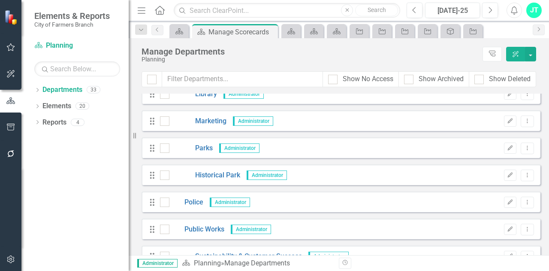
click at [160, 5] on link "Home" at bounding box center [159, 10] width 11 height 13
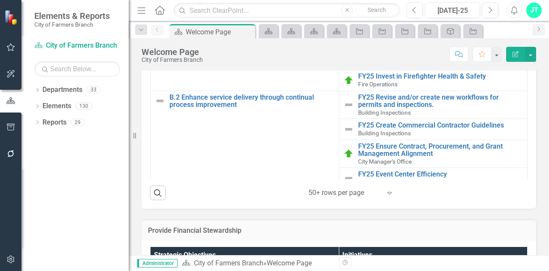
scroll to position [606, 0]
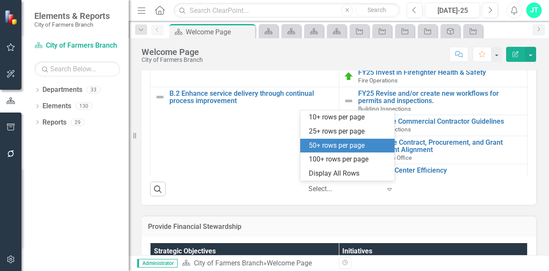
click at [388, 190] on icon "Expand" at bounding box center [389, 188] width 9 height 7
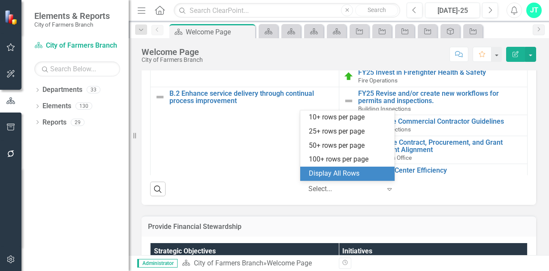
click at [353, 172] on div "Display All Rows" at bounding box center [349, 174] width 81 height 10
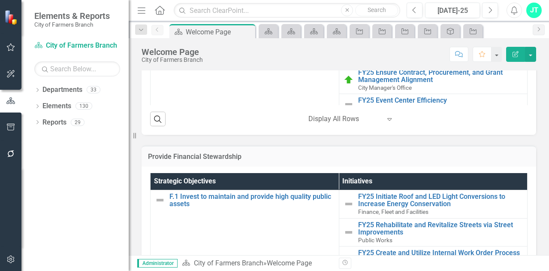
scroll to position [670, 0]
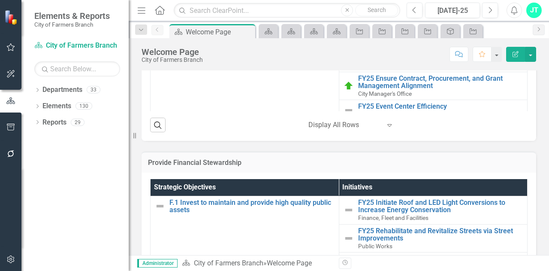
click at [328, 127] on div at bounding box center [345, 125] width 73 height 12
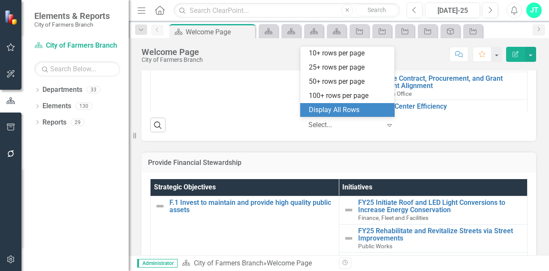
click at [335, 111] on div "Display All Rows" at bounding box center [349, 110] width 81 height 10
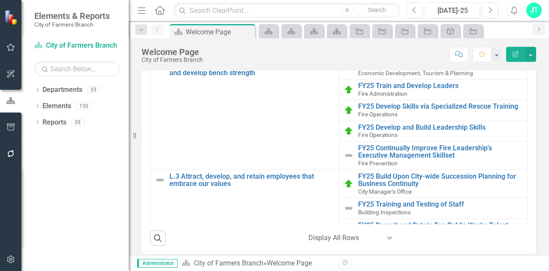
scroll to position [1104, 0]
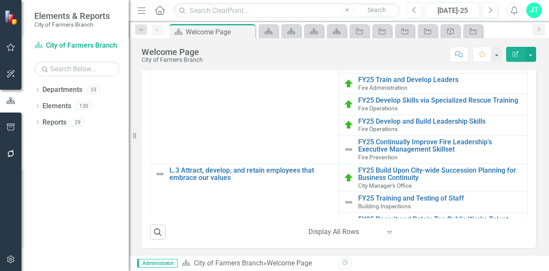
click at [162, 12] on icon "Home" at bounding box center [159, 10] width 11 height 9
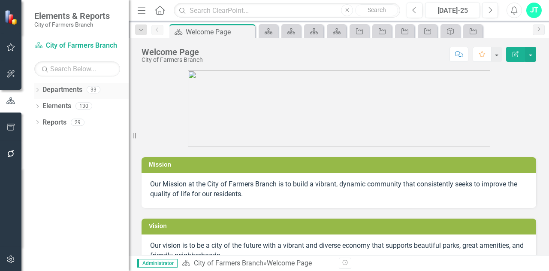
click at [66, 85] on link "Departments" at bounding box center [62, 90] width 40 height 10
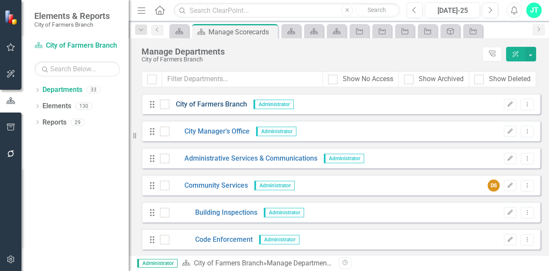
click at [222, 108] on link "City of Farmers Branch" at bounding box center [208, 105] width 78 height 10
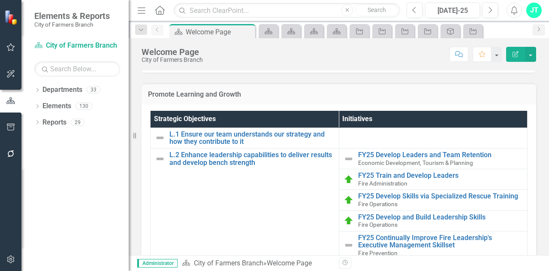
scroll to position [1104, 0]
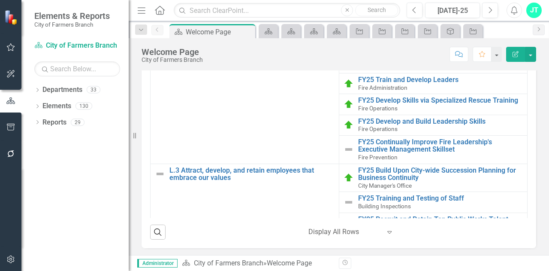
click at [160, 12] on icon "Home" at bounding box center [159, 10] width 11 height 9
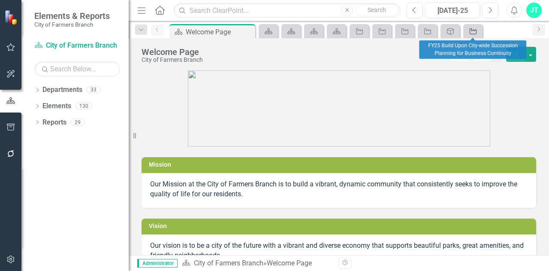
click at [474, 26] on div "Initiative" at bounding box center [472, 31] width 12 height 11
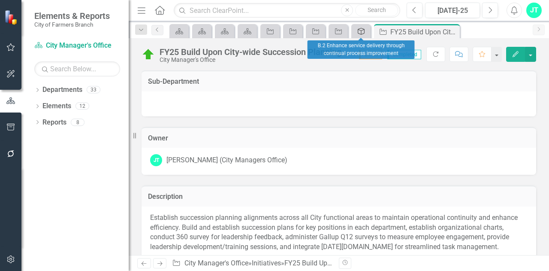
click at [354, 32] on div "Strategic Objective" at bounding box center [360, 31] width 12 height 11
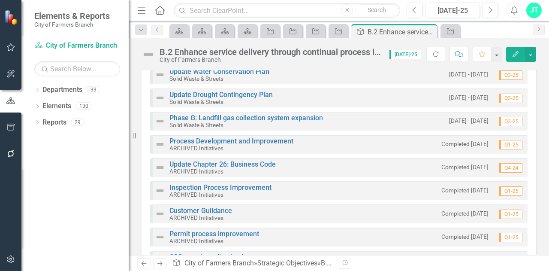
scroll to position [601, 0]
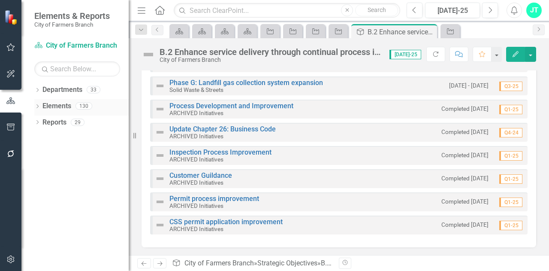
click at [55, 102] on link "Elements" at bounding box center [56, 106] width 29 height 10
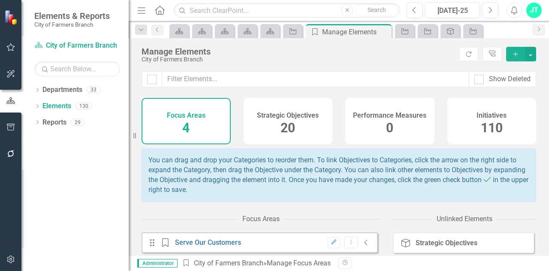
click at [281, 133] on span "20" at bounding box center [288, 127] width 15 height 15
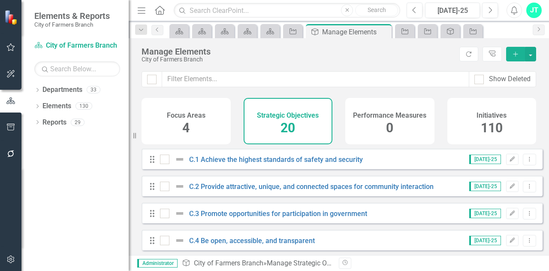
click at [498, 121] on span "110" at bounding box center [492, 127] width 22 height 15
